Goal: Task Accomplishment & Management: Manage account settings

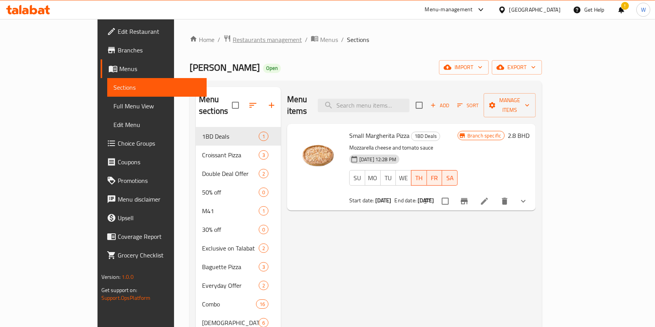
click at [233, 39] on span "Restaurants management" at bounding box center [267, 39] width 69 height 9
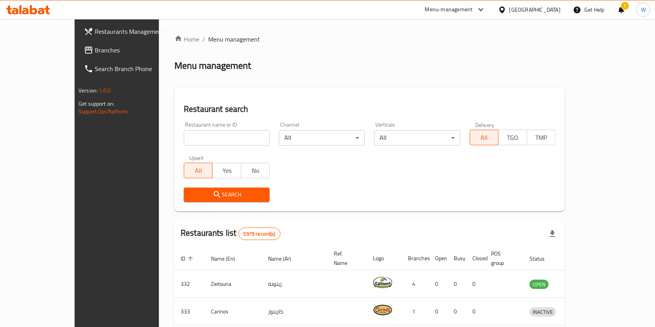
click at [184, 135] on input "search" at bounding box center [227, 138] width 86 height 16
paste input "651462"
type input "651462"
click button "Search" at bounding box center [227, 195] width 86 height 14
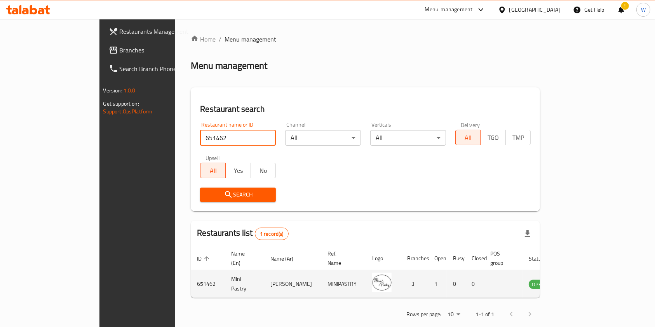
click at [578, 281] on icon "enhanced table" at bounding box center [574, 284] width 9 height 7
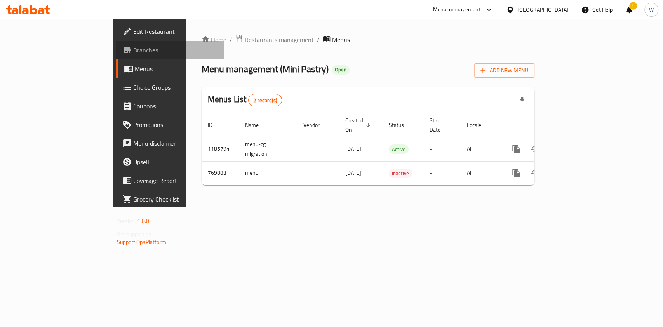
click at [133, 48] on span "Branches" at bounding box center [175, 49] width 84 height 9
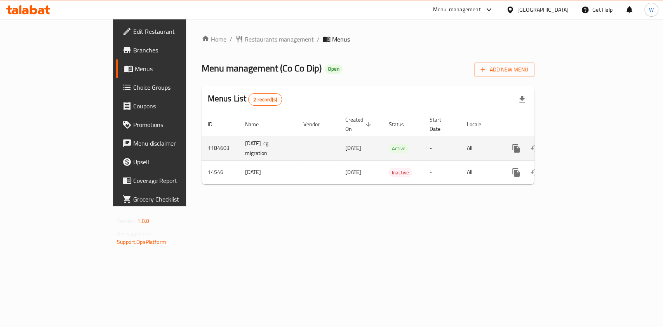
click at [576, 145] on icon "enhanced table" at bounding box center [572, 148] width 7 height 7
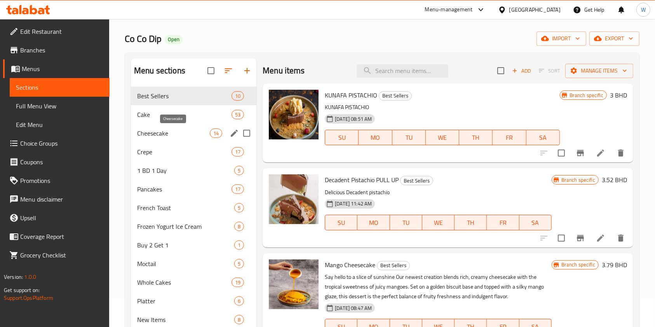
scroll to position [52, 0]
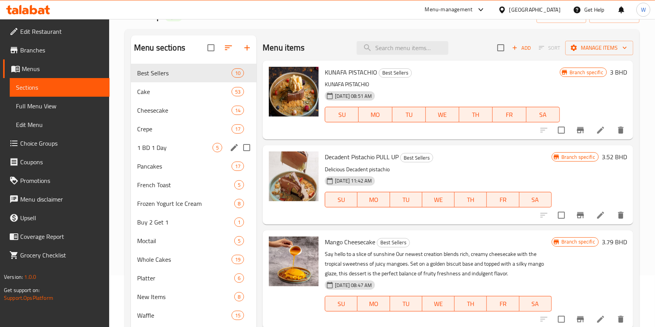
click at [183, 151] on span "1 BD 1 Day" at bounding box center [174, 147] width 75 height 9
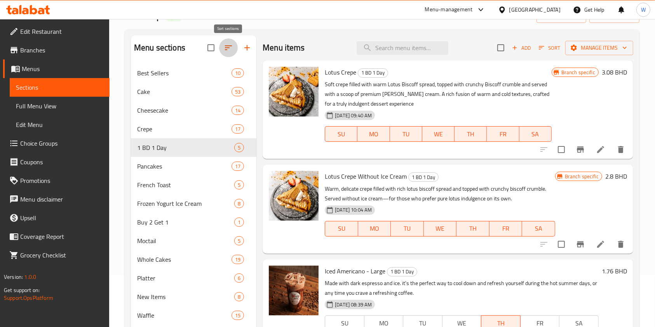
click at [230, 46] on icon "button" at bounding box center [228, 47] width 9 height 9
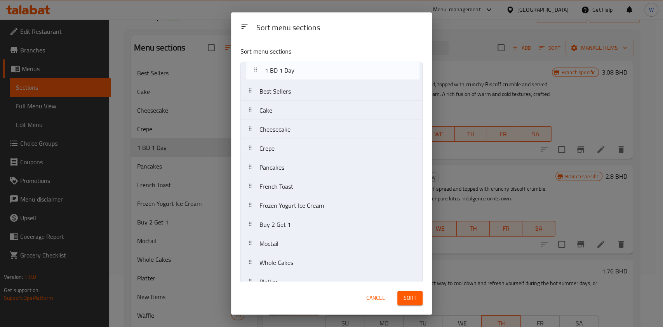
drag, startPoint x: 283, startPoint y: 150, endPoint x: 288, endPoint y: 70, distance: 80.2
click at [288, 70] on nav "Best Sellers Cake Cheesecake Crepe 1 BD 1 Day Pancakes French Toast Frozen Yogu…" at bounding box center [331, 272] width 182 height 419
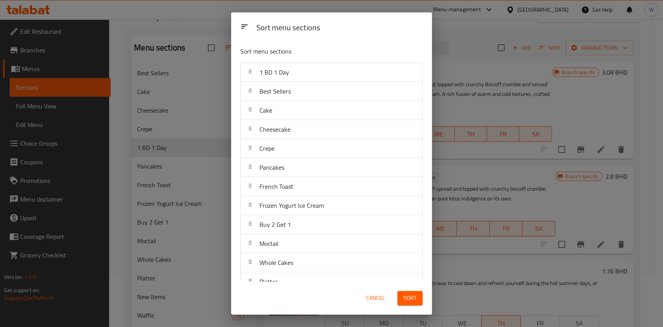
click at [410, 295] on span "Sort" at bounding box center [410, 298] width 13 height 10
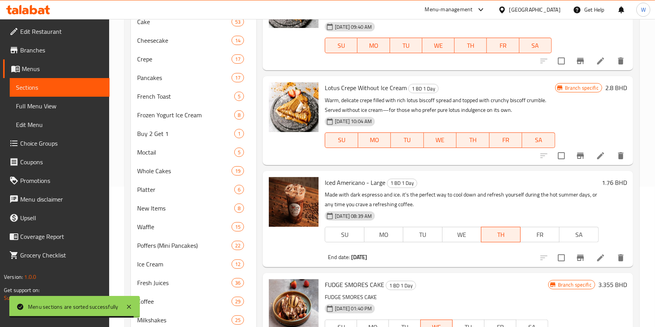
scroll to position [68, 0]
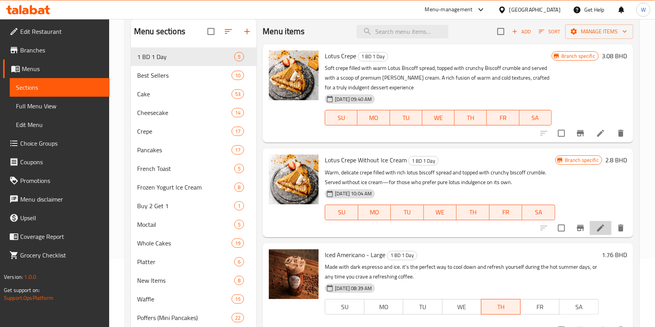
click at [590, 228] on li at bounding box center [601, 228] width 22 height 14
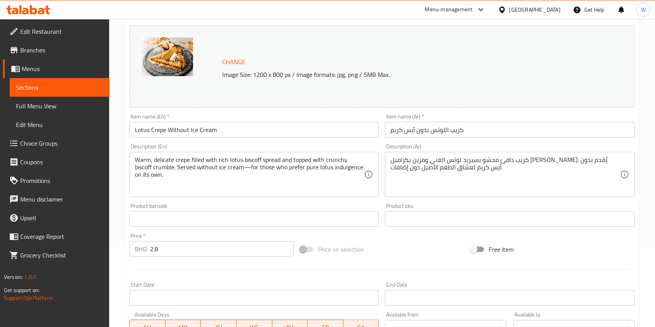
scroll to position [155, 0]
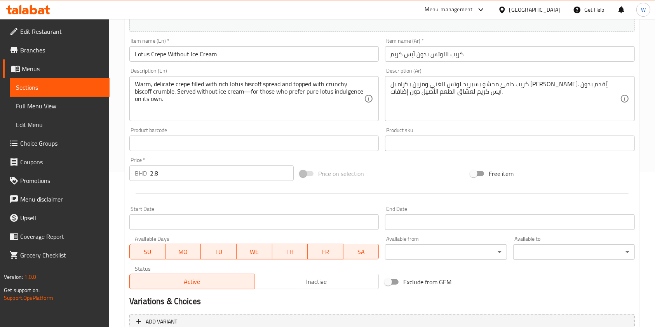
click at [388, 226] on input "Start Date" at bounding box center [509, 222] width 249 height 16
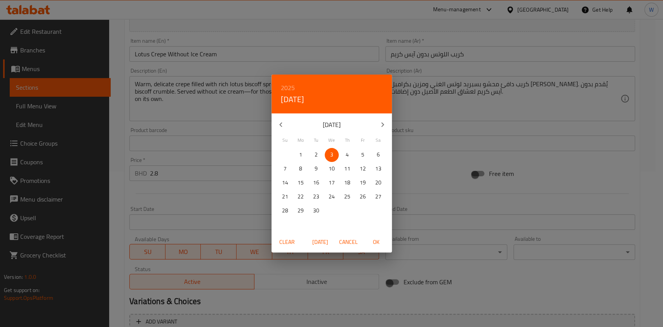
click at [372, 158] on span "6" at bounding box center [378, 155] width 14 height 10
click at [384, 248] on button "OK" at bounding box center [376, 242] width 25 height 14
type input "[DATE]"
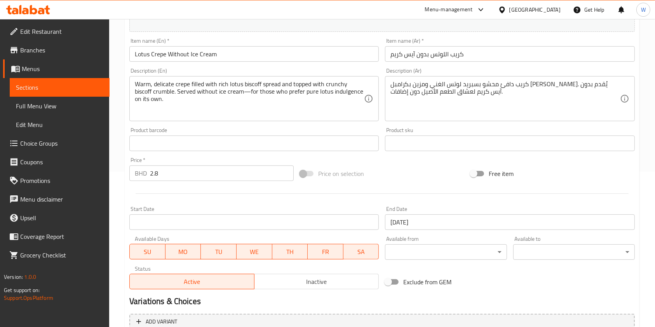
click at [165, 255] on button "MO" at bounding box center [183, 252] width 36 height 16
click at [156, 251] on span "SU" at bounding box center [148, 251] width 30 height 11
click at [220, 255] on span "TU" at bounding box center [219, 251] width 30 height 11
click at [256, 254] on span "WE" at bounding box center [255, 251] width 30 height 11
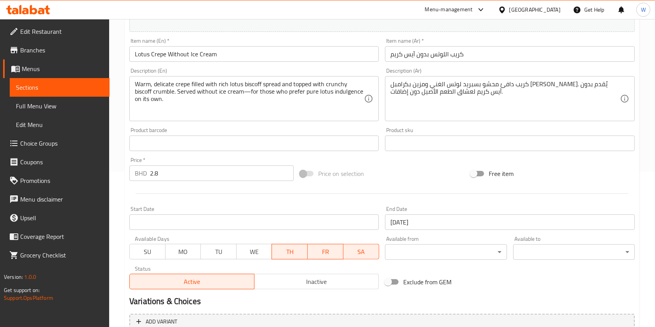
click at [292, 254] on span "TH" at bounding box center [290, 251] width 30 height 11
click at [325, 254] on span "FR" at bounding box center [326, 251] width 30 height 11
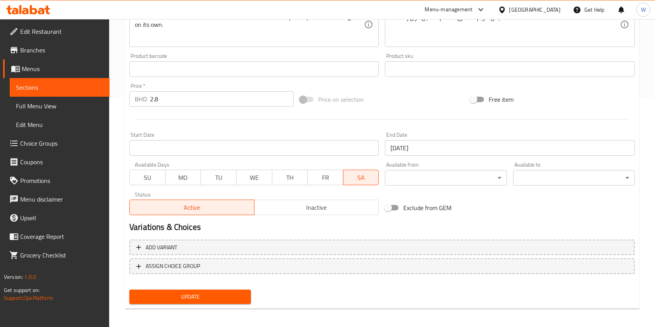
scroll to position [233, 0]
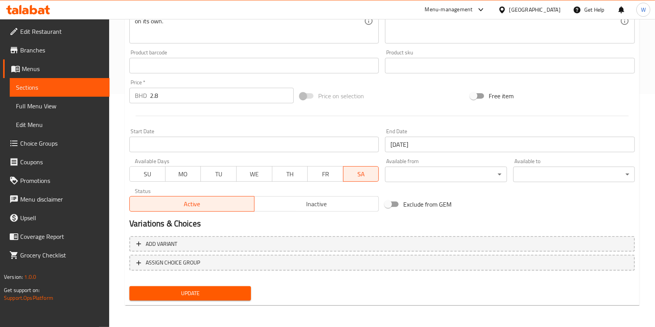
click at [205, 291] on span "Update" at bounding box center [190, 294] width 109 height 10
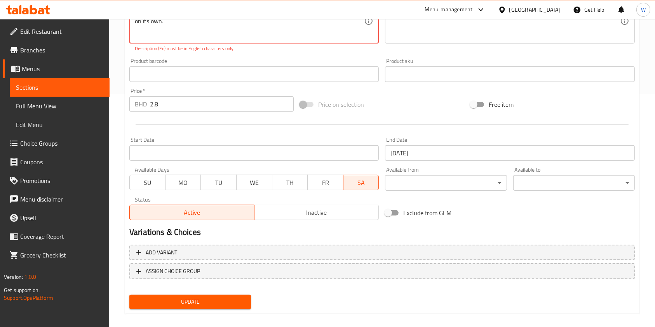
scroll to position [129, 0]
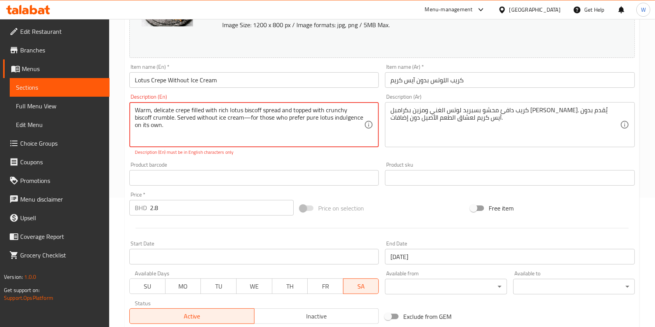
click at [248, 121] on textarea "Warm, delicate crepe filled with rich lotus biscoff spread and topped with crun…" at bounding box center [249, 124] width 229 height 37
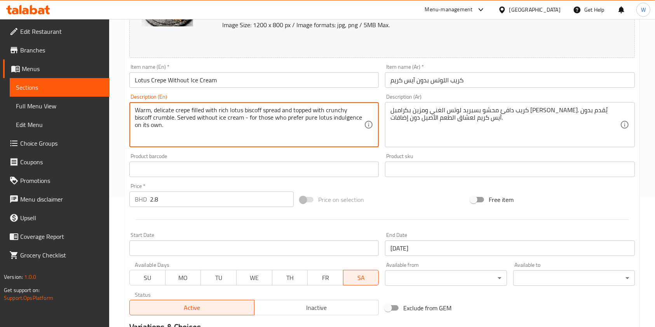
type textarea "Warm, delicate crepe filled with rich lotus biscoff spread and topped with crun…"
click at [352, 184] on div "Change Image Size: 1200 x 800 px / Image formats: jpg, png / 5MB Max. Item name…" at bounding box center [381, 145] width 511 height 346
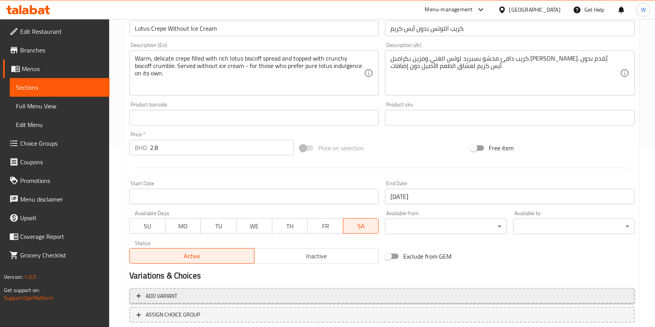
scroll to position [233, 0]
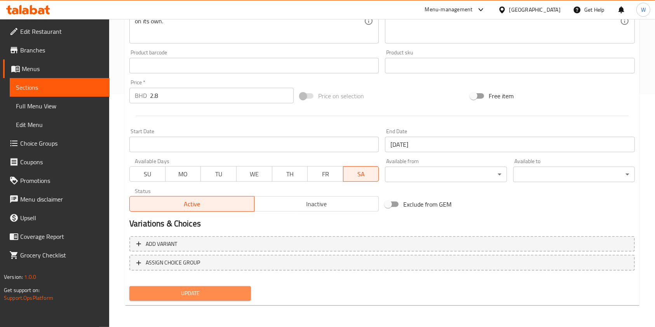
click at [189, 296] on span "Update" at bounding box center [190, 294] width 109 height 10
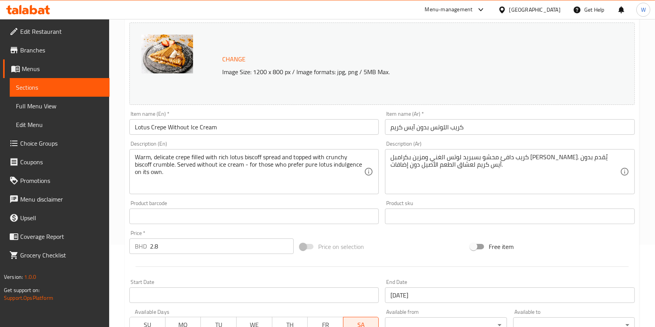
scroll to position [155, 0]
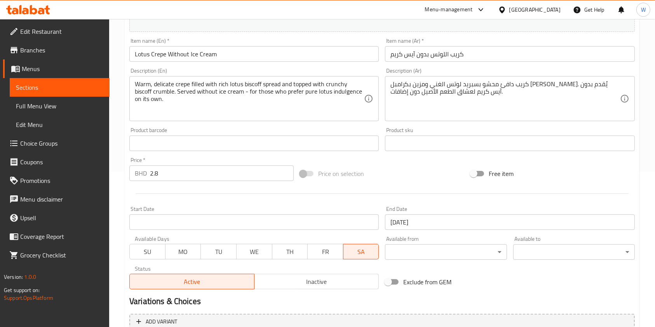
click at [43, 53] on span "Branches" at bounding box center [61, 49] width 83 height 9
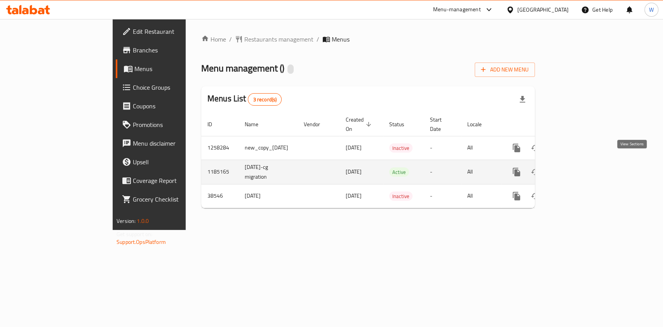
click at [576, 169] on icon "enhanced table" at bounding box center [572, 172] width 7 height 7
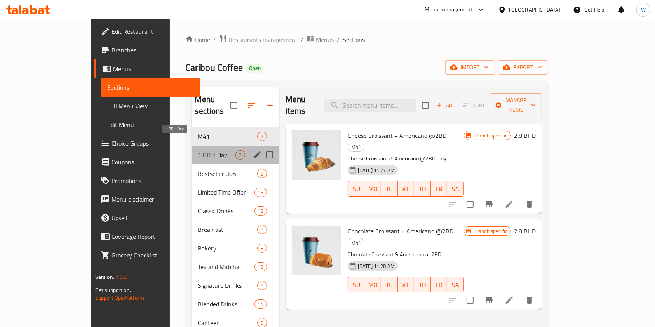
click at [198, 150] on span "1 BD 1 Day" at bounding box center [216, 154] width 37 height 9
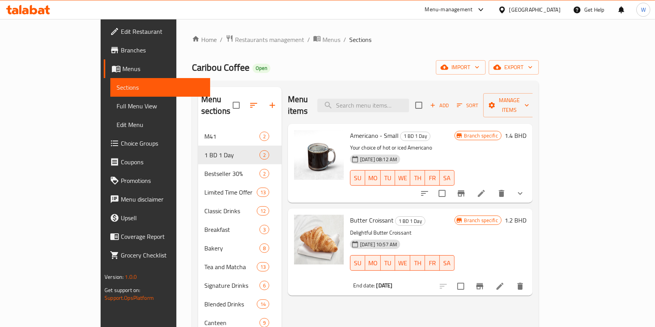
click at [511, 279] on li at bounding box center [500, 286] width 22 height 14
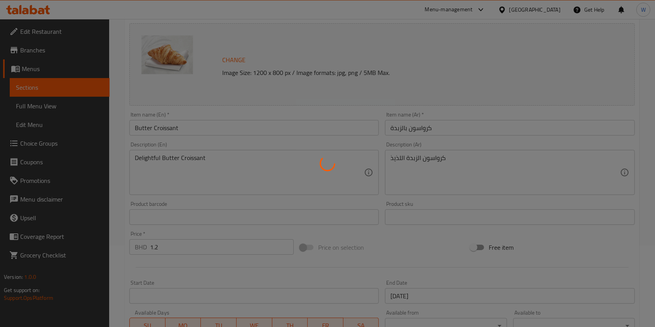
scroll to position [207, 0]
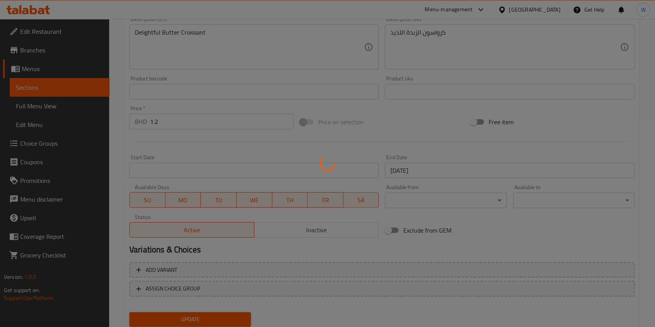
click at [427, 172] on div at bounding box center [327, 163] width 655 height 327
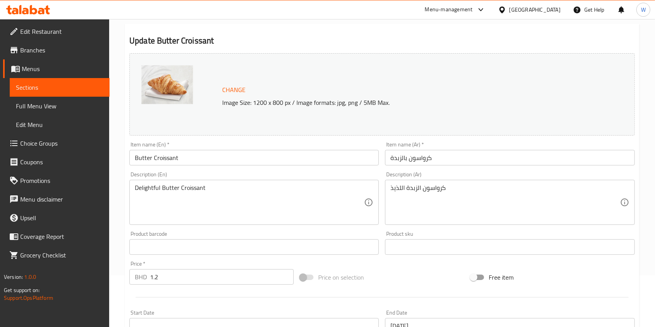
scroll to position [233, 0]
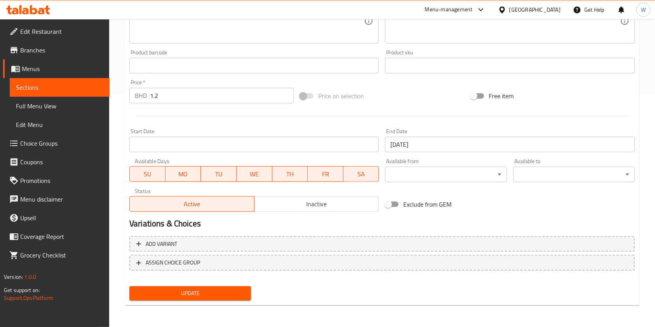
click at [409, 148] on input "30-09-2025" at bounding box center [509, 145] width 249 height 16
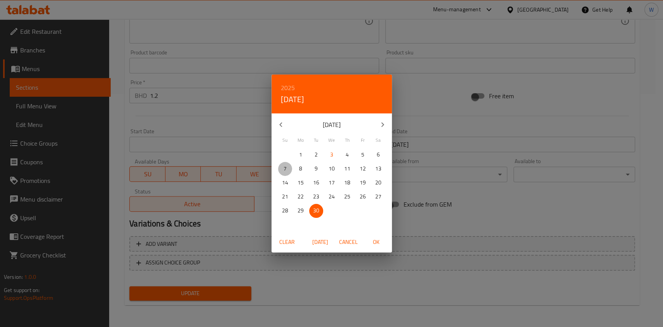
click at [284, 169] on p "7" at bounding box center [285, 169] width 3 height 10
click at [377, 240] on span "OK" at bounding box center [376, 242] width 19 height 10
type input "[DATE]"
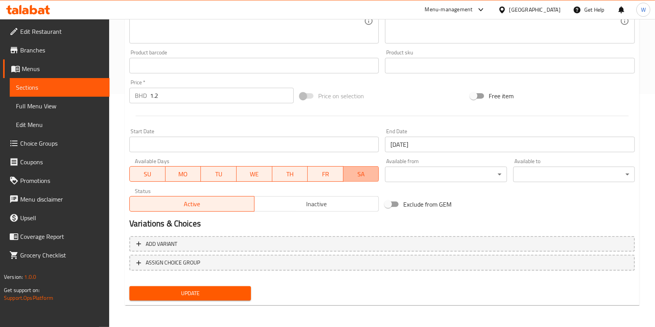
click at [350, 175] on span "SA" at bounding box center [361, 174] width 30 height 11
click at [320, 176] on span "FR" at bounding box center [326, 174] width 30 height 11
click at [294, 176] on span "TH" at bounding box center [290, 174] width 30 height 11
click at [255, 176] on span "WE" at bounding box center [255, 174] width 30 height 11
click at [223, 175] on span "TU" at bounding box center [219, 174] width 30 height 11
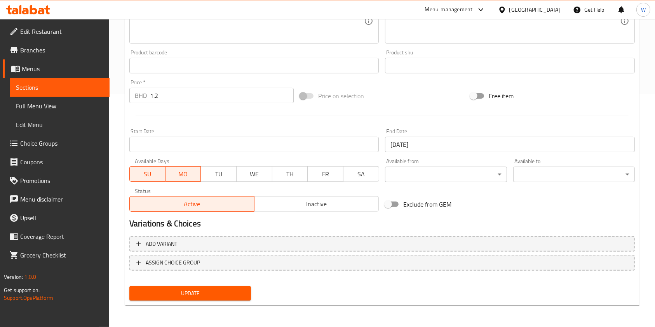
click at [177, 177] on span "MO" at bounding box center [184, 174] width 30 height 11
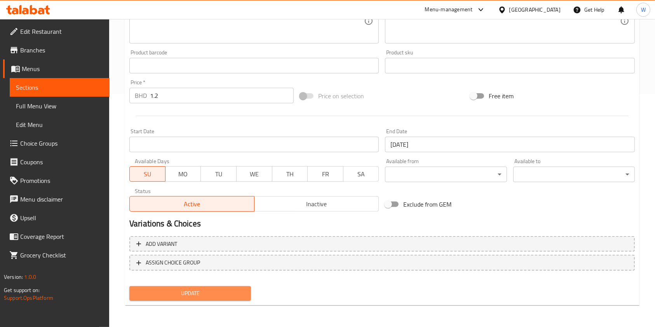
click at [190, 293] on span "Update" at bounding box center [190, 294] width 109 height 10
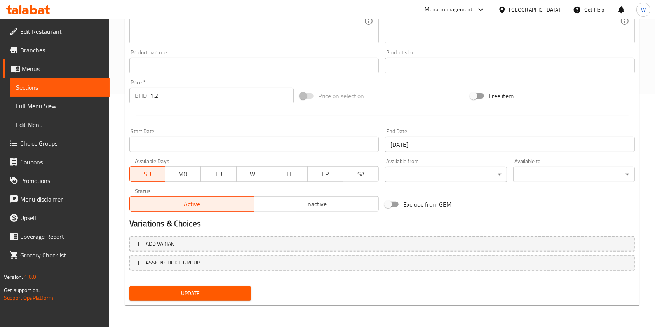
drag, startPoint x: 169, startPoint y: 294, endPoint x: 169, endPoint y: 287, distance: 6.6
click at [169, 294] on span "Update" at bounding box center [190, 294] width 109 height 10
click at [25, 54] on span "Branches" at bounding box center [61, 49] width 83 height 9
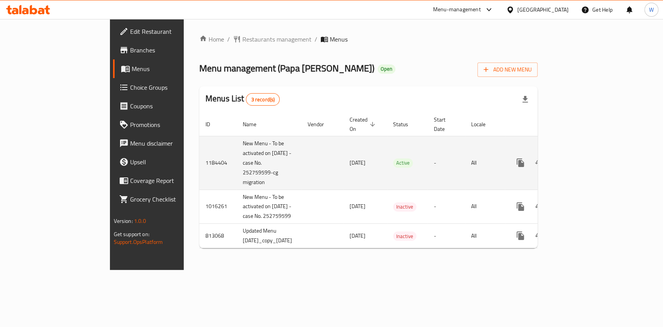
click at [581, 158] on icon "enhanced table" at bounding box center [576, 162] width 9 height 9
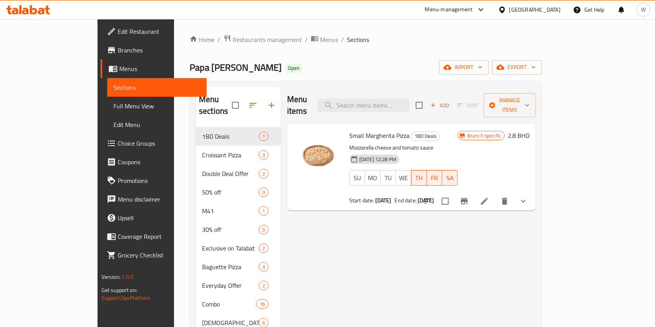
click at [489, 197] on icon at bounding box center [484, 201] width 9 height 9
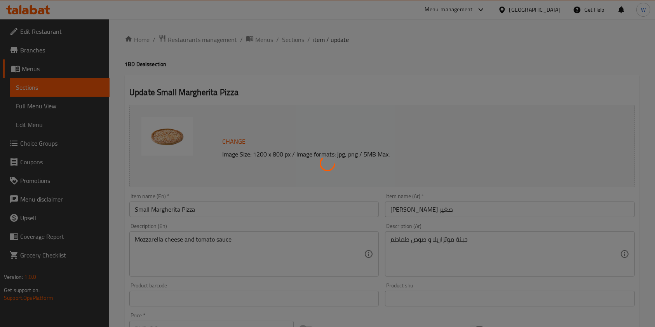
scroll to position [155, 0]
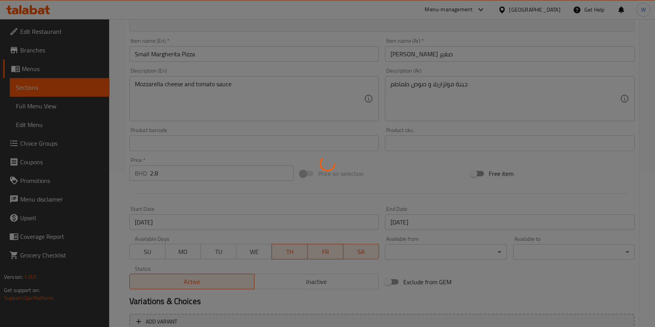
type input "اختر عجينة بيتزا ( ص )"
type input "1"
type input "إضافات إضافية (اختياري)"
type input "0"
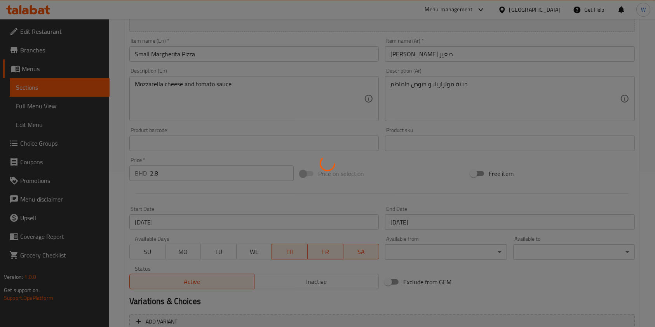
type input "10"
type input "اختر نوع الجبن (اختياري)"
type input "0"
type input "1"
type input "اختر نوع الخبز اختياري:"
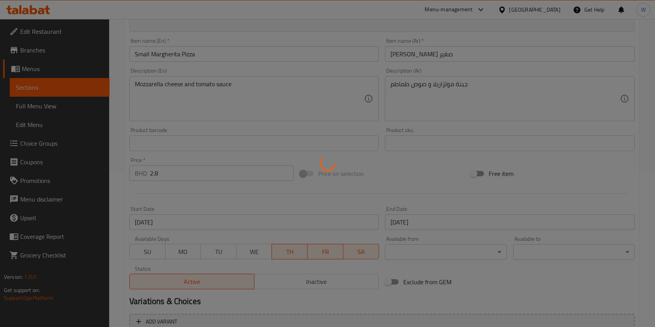
type input "0"
type input "1"
type input "اختر تقطيع البيتزا اختياري:"
type input "0"
type input "1"
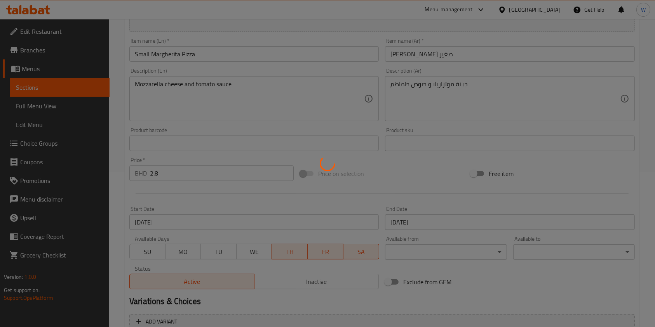
type input "إزالة الإضافات (اختياري)"
type input "0"
type input "نوع صوص البيتزا في القاعدة ص:"
type input "1"
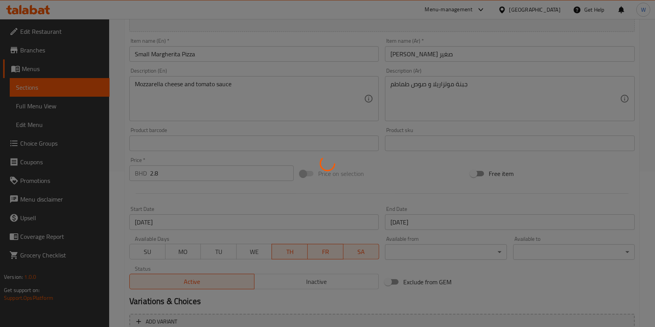
type input "1"
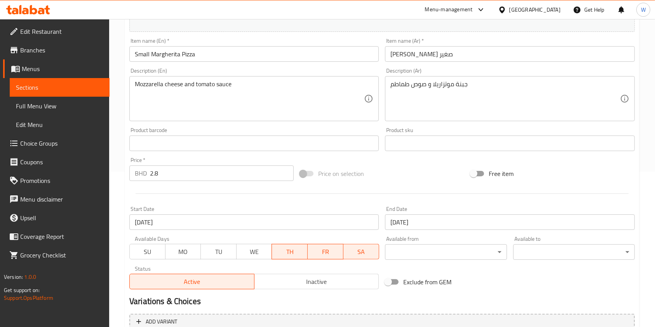
click at [389, 225] on input "[DATE]" at bounding box center [509, 222] width 249 height 16
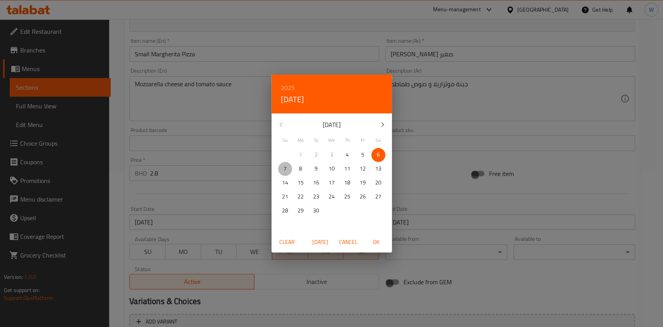
click at [286, 169] on span "7" at bounding box center [285, 169] width 14 height 10
click at [376, 242] on span "OK" at bounding box center [376, 242] width 19 height 10
type input "[DATE]"
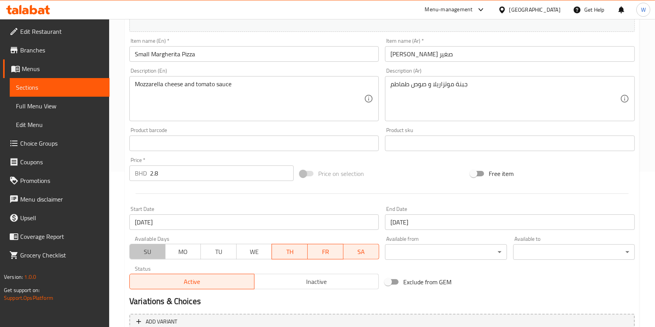
click at [141, 256] on span "SU" at bounding box center [148, 251] width 30 height 11
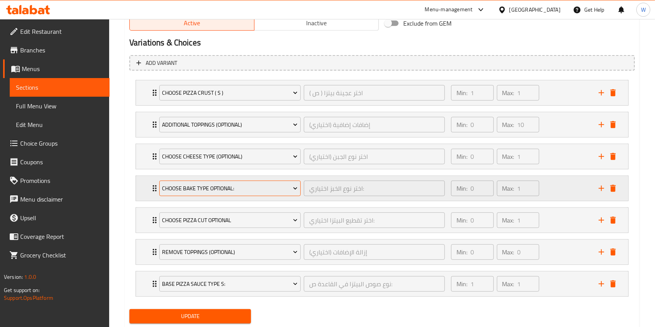
scroll to position [436, 0]
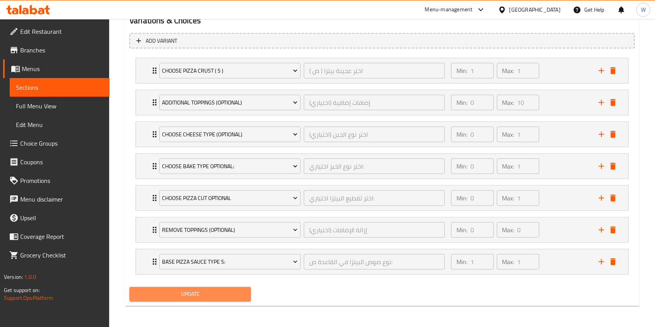
click at [207, 291] on span "Update" at bounding box center [190, 294] width 109 height 10
click at [211, 297] on span "Update" at bounding box center [190, 294] width 109 height 10
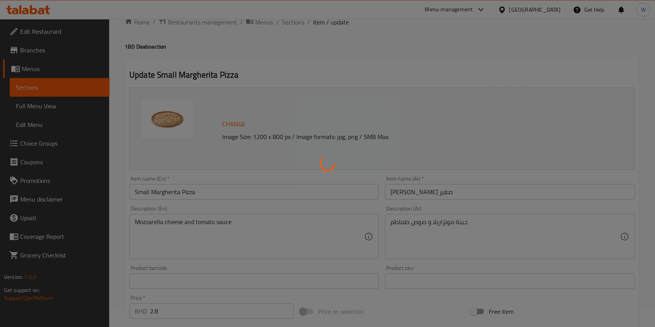
scroll to position [0, 0]
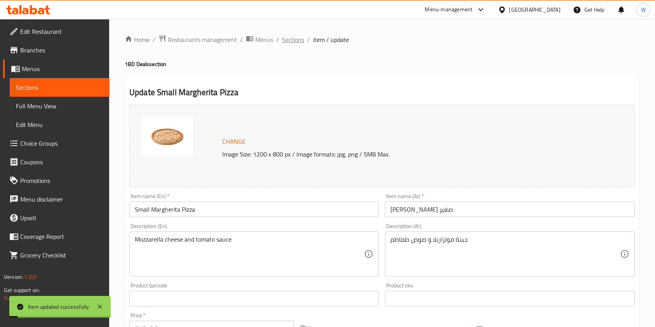
click at [299, 43] on span "Sections" at bounding box center [293, 39] width 22 height 9
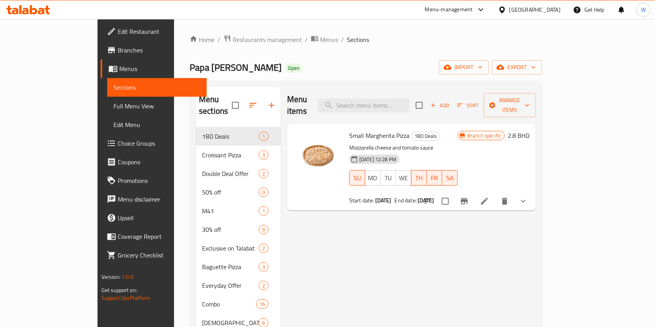
click at [233, 42] on span "Restaurants management" at bounding box center [267, 39] width 69 height 9
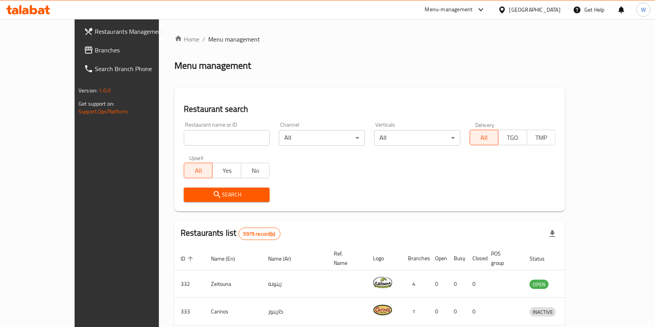
click at [218, 138] on input "search" at bounding box center [227, 138] width 86 height 16
paste input "3 Lines"
type input "3 Lines"
click button "Search" at bounding box center [227, 195] width 86 height 14
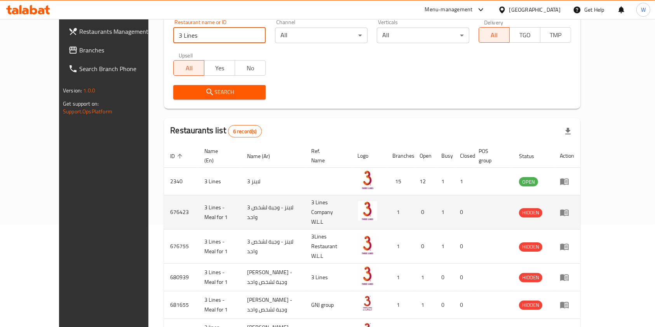
scroll to position [103, 0]
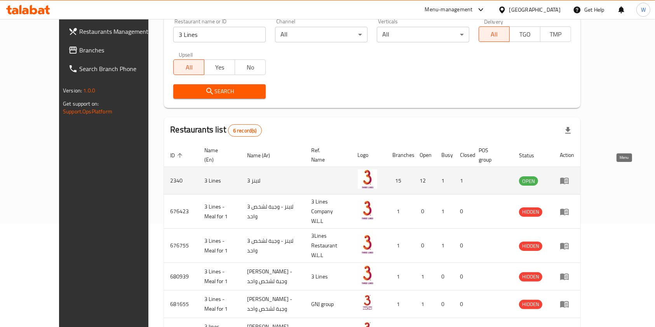
click at [569, 178] on icon "enhanced table" at bounding box center [564, 181] width 9 height 7
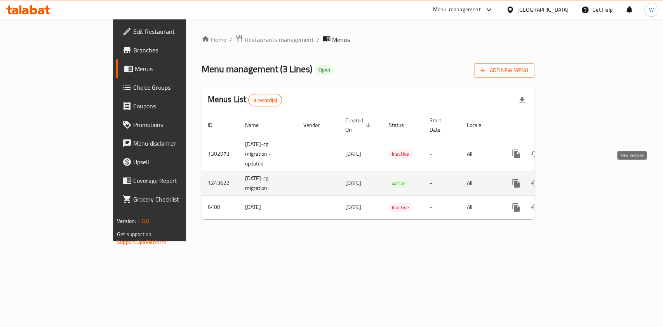
click at [577, 179] on icon "enhanced table" at bounding box center [571, 183] width 9 height 9
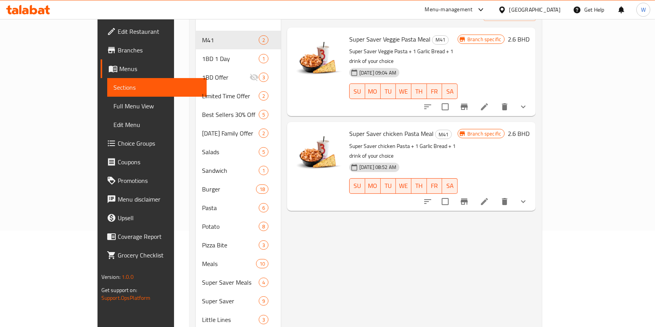
scroll to position [52, 0]
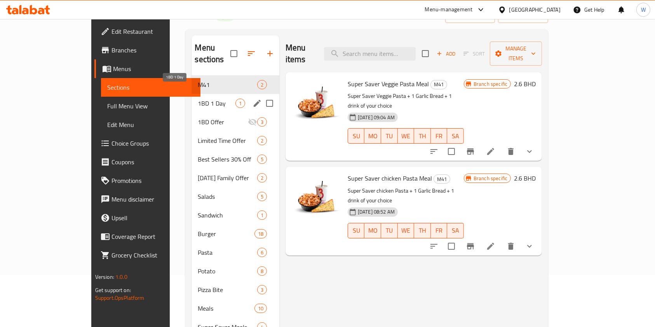
click at [198, 99] on span "1BD 1 Day" at bounding box center [216, 103] width 37 height 9
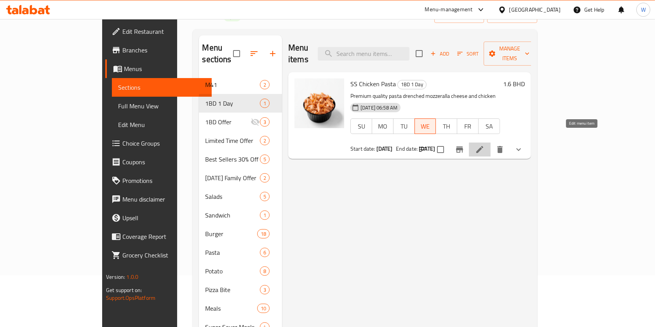
click at [484, 145] on icon at bounding box center [479, 149] width 9 height 9
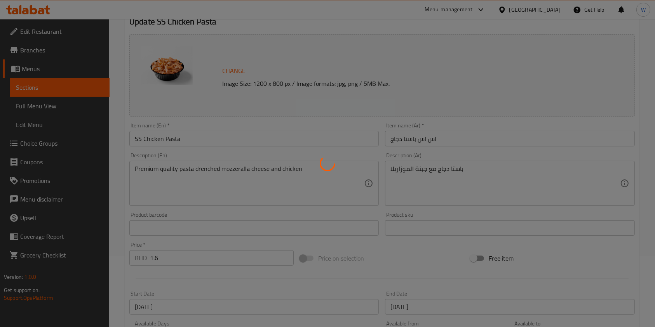
type input "اختيارك من الصوص"
type input "1"
type input "إختيارك من درجة الحرارة :"
type input "1"
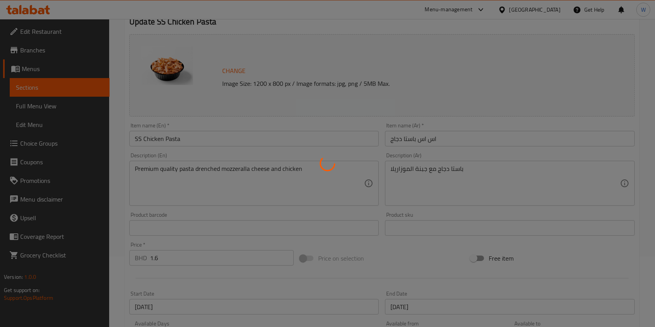
type input "1"
type input "Add On"
type input "0"
type input "1"
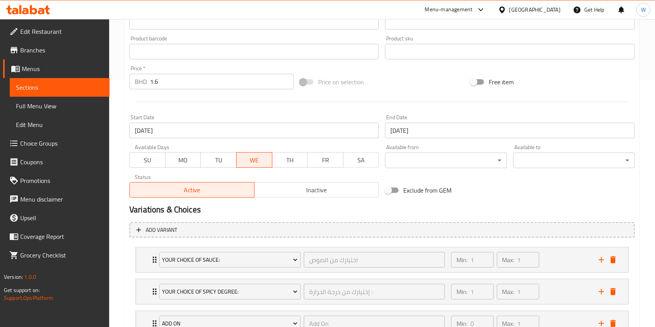
scroll to position [309, 0]
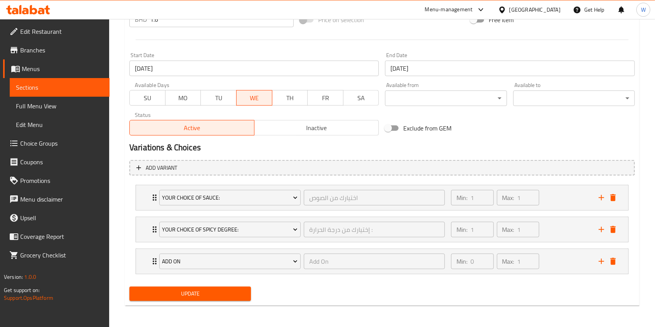
click at [200, 75] on input "[DATE]" at bounding box center [253, 69] width 249 height 16
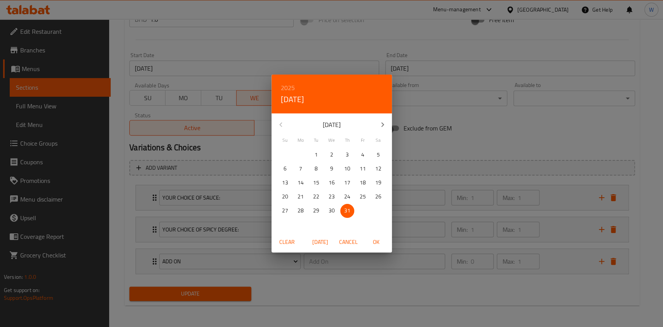
click at [288, 242] on span "Clear" at bounding box center [287, 242] width 19 height 10
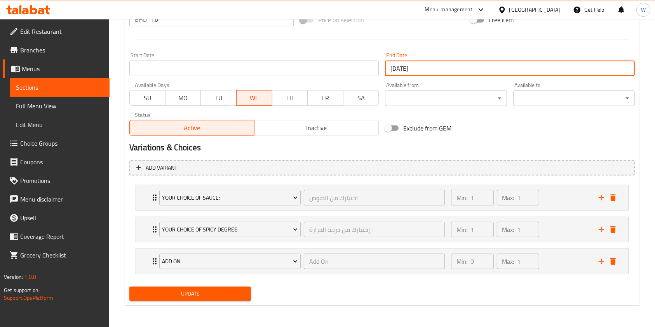
click at [463, 70] on input "[DATE]" at bounding box center [509, 69] width 249 height 16
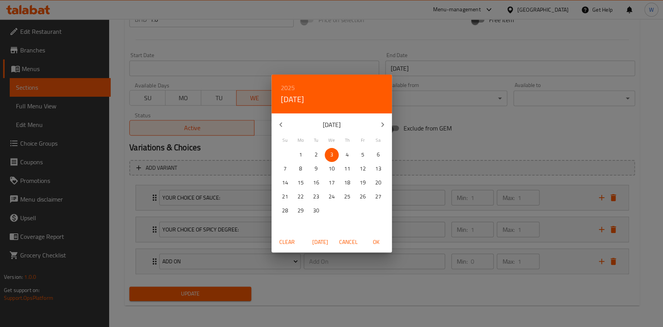
click at [287, 169] on span "7" at bounding box center [285, 169] width 14 height 10
click at [382, 242] on span "OK" at bounding box center [376, 242] width 19 height 10
type input "[DATE]"
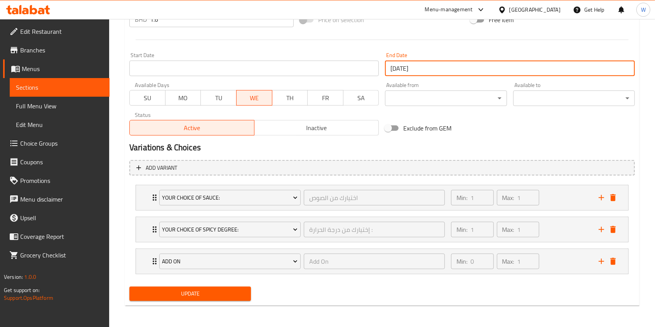
click at [146, 103] on span "SU" at bounding box center [148, 97] width 30 height 11
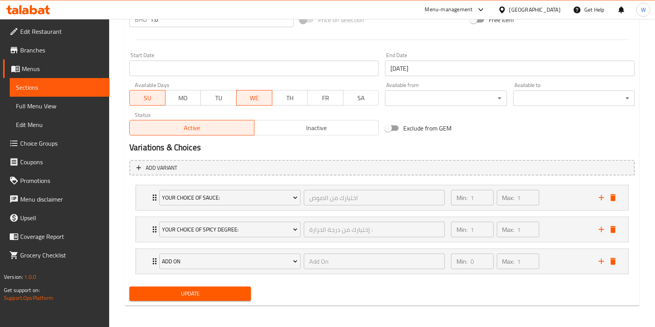
click at [488, 120] on div "Exclude from GEM" at bounding box center [467, 128] width 170 height 21
click at [229, 294] on span "Update" at bounding box center [190, 294] width 109 height 10
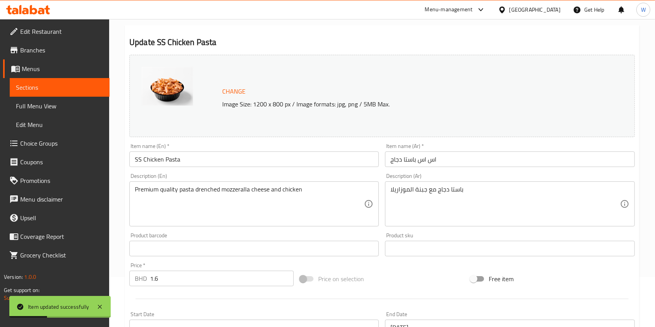
scroll to position [0, 0]
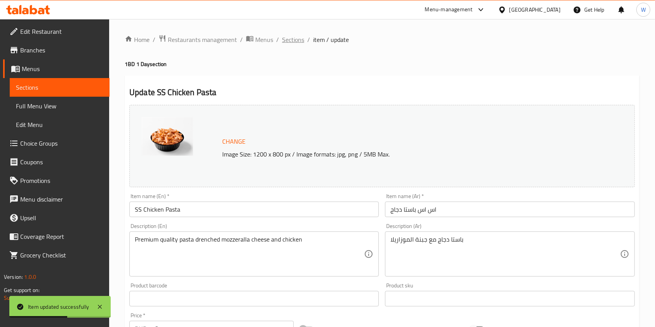
click at [287, 40] on span "Sections" at bounding box center [293, 39] width 22 height 9
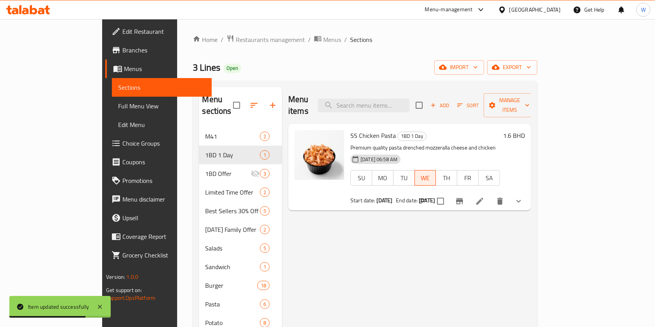
click at [491, 197] on li at bounding box center [480, 201] width 22 height 14
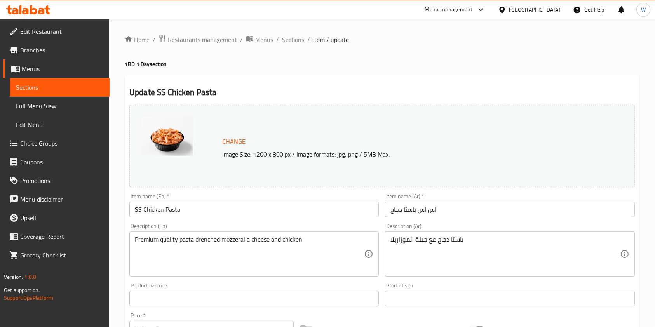
click at [432, 71] on div "Home / Restaurants management / Menus / Sections / item / update 1BD 1 Day sect…" at bounding box center [382, 328] width 515 height 586
click at [52, 41] on link "Branches" at bounding box center [56, 50] width 106 height 19
